Goal: Task Accomplishment & Management: Manage account settings

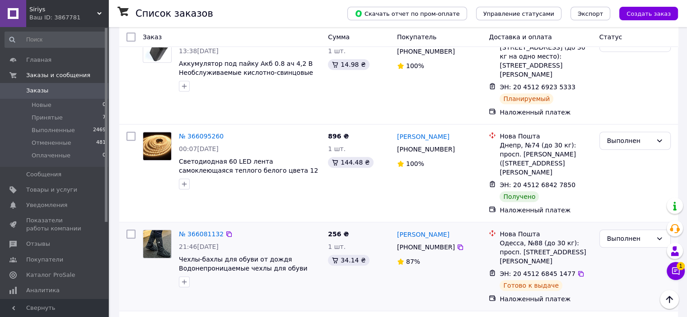
scroll to position [587, 0]
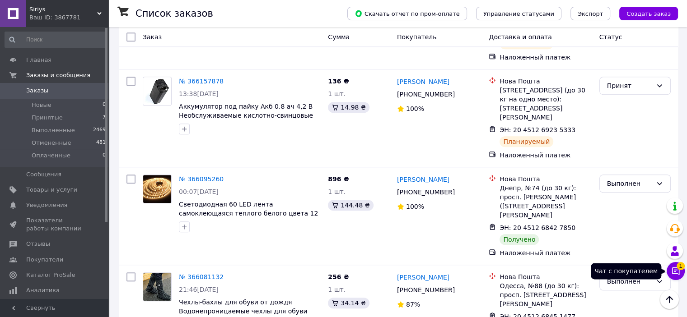
click at [683, 276] on button "Чат с покупателем 1" at bounding box center [676, 271] width 18 height 18
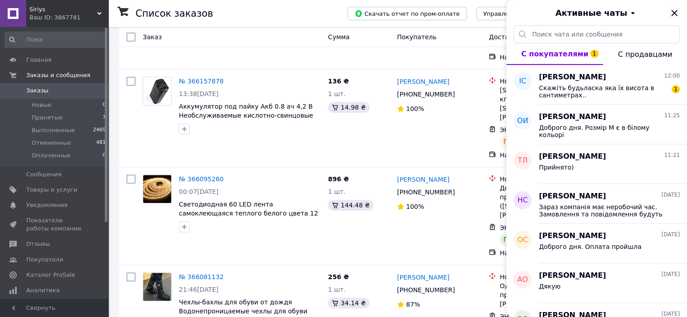
click at [672, 16] on icon "Закрыть" at bounding box center [674, 13] width 6 height 6
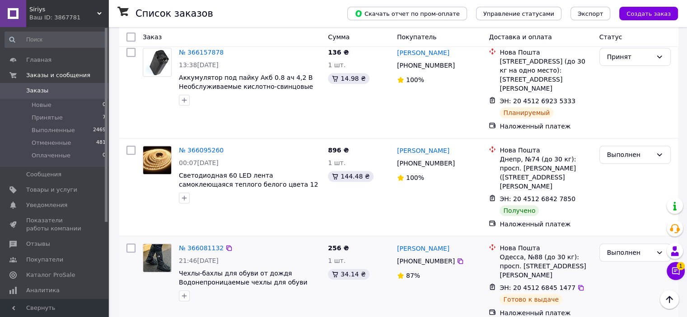
scroll to position [632, 0]
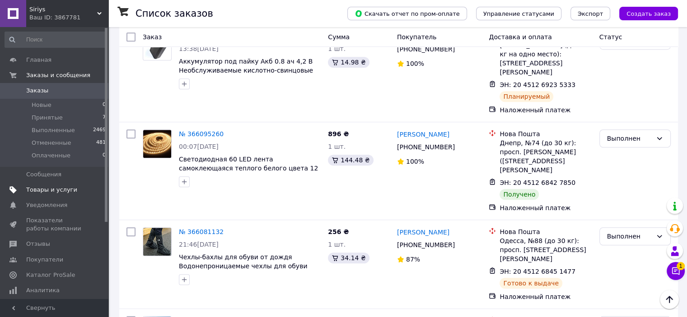
click at [65, 192] on span "Товары и услуги" at bounding box center [51, 190] width 51 height 8
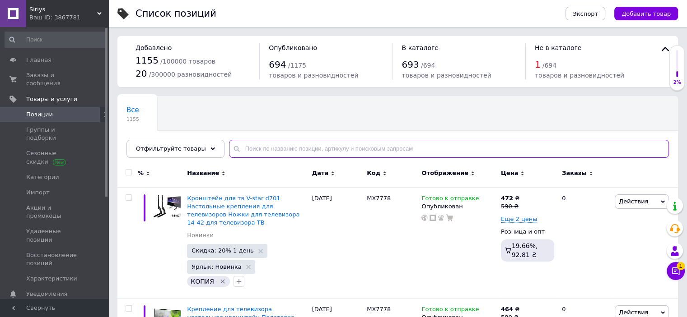
drag, startPoint x: 264, startPoint y: 152, endPoint x: 263, endPoint y: 147, distance: 5.0
click at [263, 152] on input "text" at bounding box center [449, 149] width 440 height 18
paste input "MX7778"
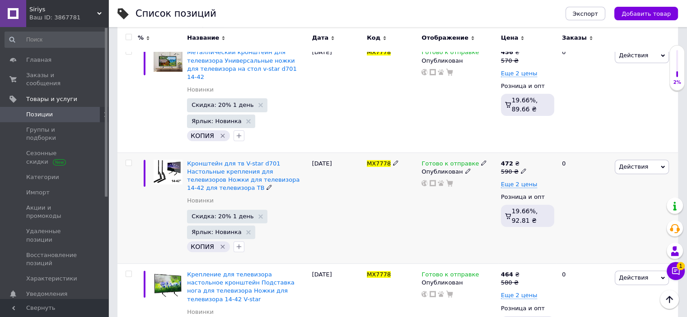
scroll to position [318, 0]
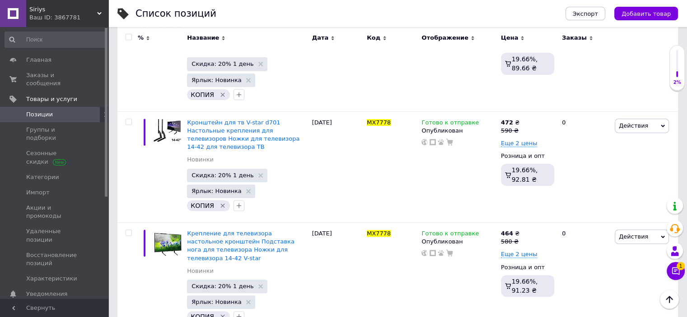
type input "MX7778"
